Goal: Find specific page/section: Find specific page/section

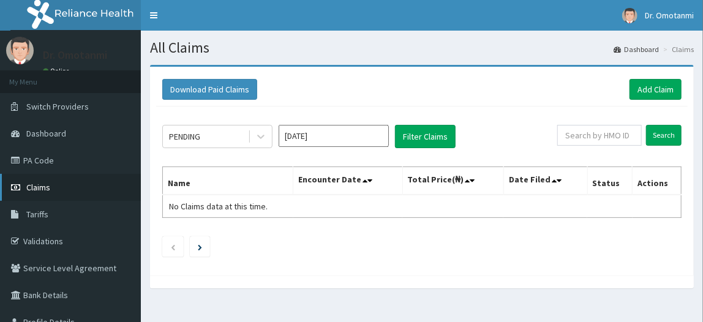
click at [62, 181] on link "Claims" at bounding box center [70, 187] width 141 height 27
click at [67, 148] on link "PA Code" at bounding box center [70, 160] width 141 height 27
